Goal: Information Seeking & Learning: Learn about a topic

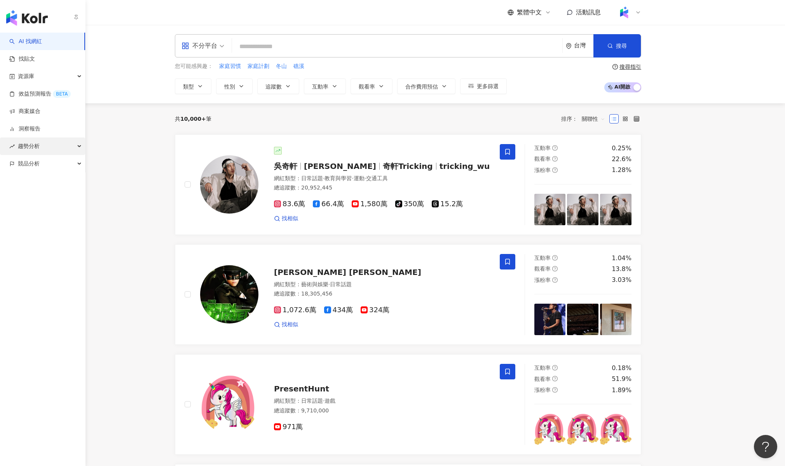
click at [39, 144] on span "趨勢分析" at bounding box center [29, 146] width 22 height 17
click at [45, 163] on link "Hashtag 排行" at bounding box center [36, 164] width 35 height 8
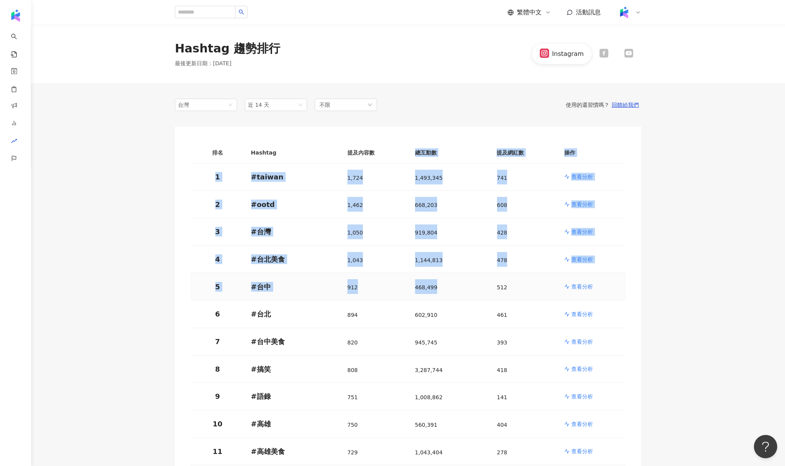
drag, startPoint x: 411, startPoint y: 153, endPoint x: 420, endPoint y: 299, distance: 146.4
click at [444, 148] on th "總互動數" at bounding box center [450, 152] width 82 height 21
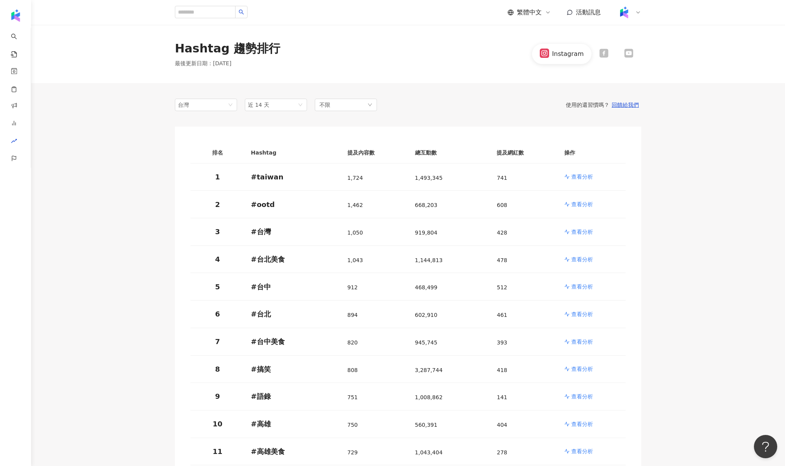
click at [409, 152] on th "總互動數" at bounding box center [450, 152] width 82 height 21
click at [268, 103] on span "近 14 天" at bounding box center [276, 105] width 56 height 12
click at [19, 15] on img "button" at bounding box center [27, 18] width 42 height 16
